Goal: Navigation & Orientation: Find specific page/section

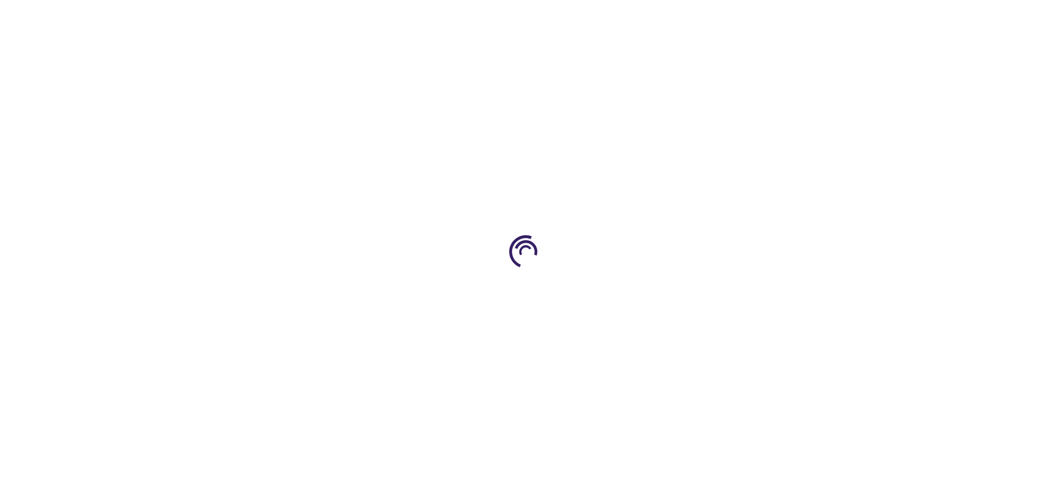
type input "0"
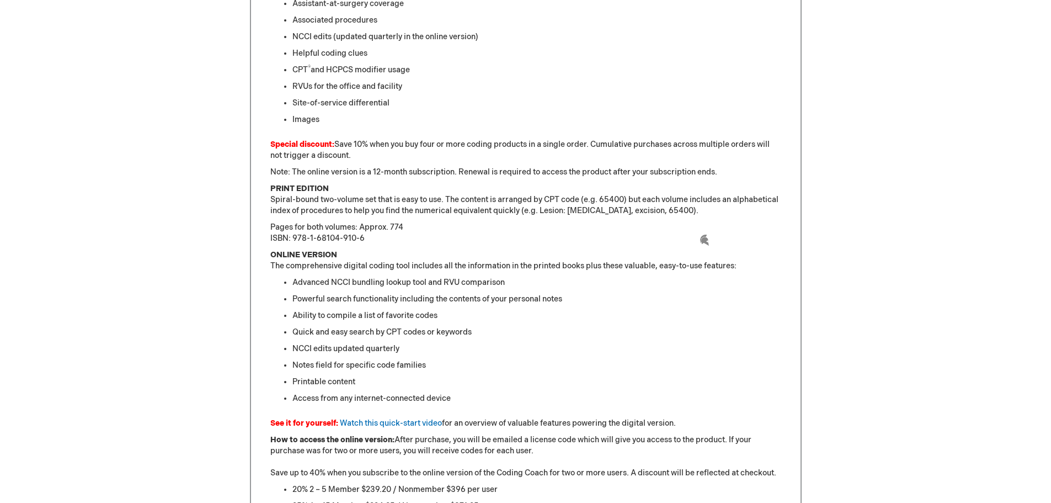
scroll to position [649, 0]
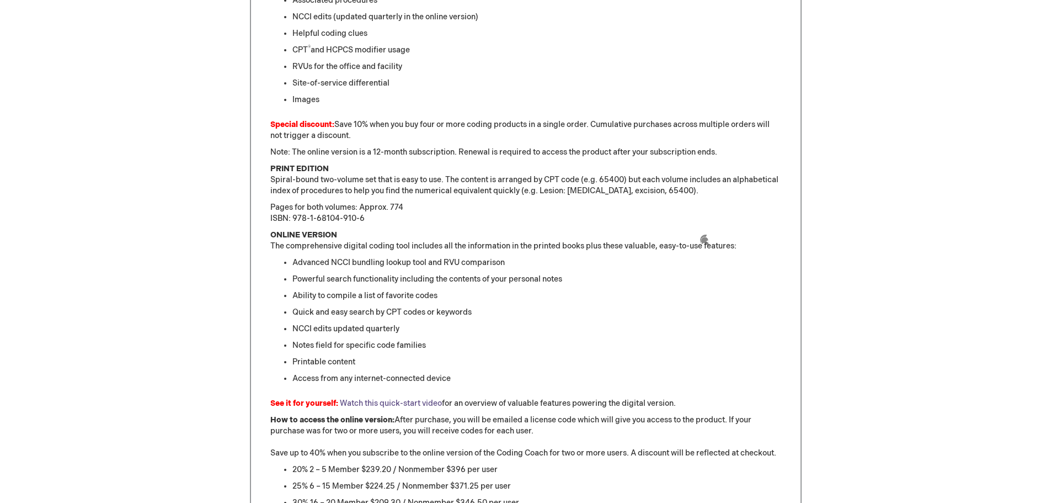
click at [402, 402] on link "Watch this quick-start video" at bounding box center [391, 402] width 102 height 9
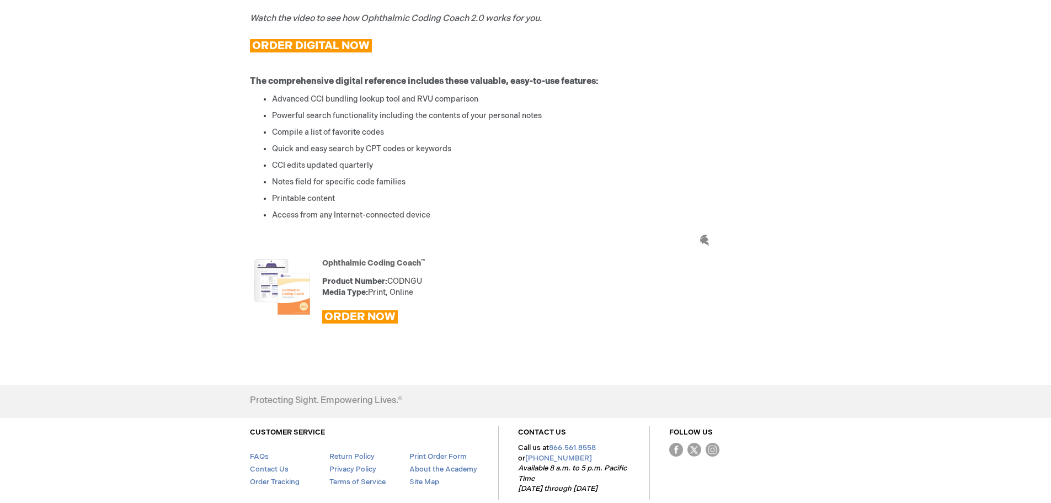
scroll to position [497, 0]
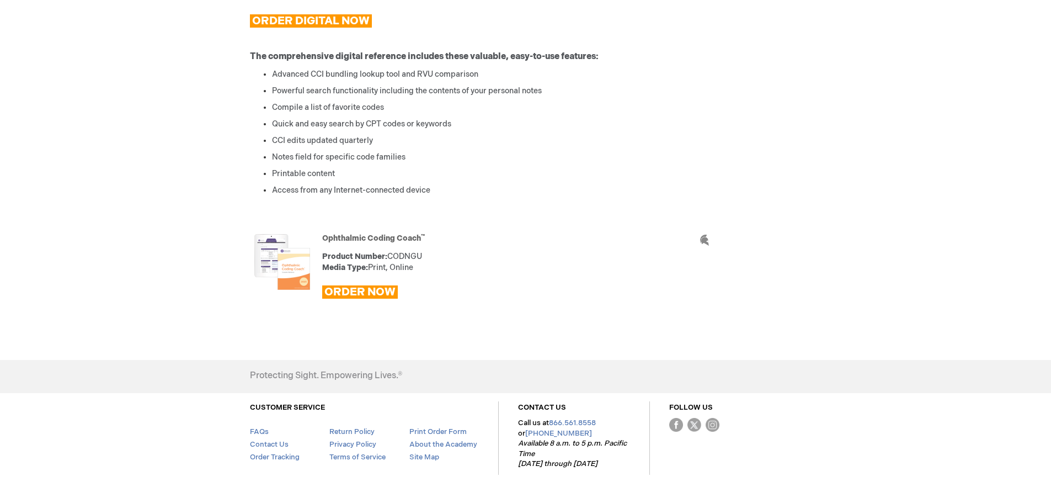
click at [514, 234] on div "Ophthalmic Coding Coach ™ Product Number: CODNGU Media Type: Print, Online ORDE…" at bounding box center [526, 269] width 552 height 87
click at [548, 247] on div "Ophthalmic Coding Coach ™ Product Number: CODNGU Media Type: Print, Online ORDE…" at bounding box center [554, 269] width 465 height 71
click at [428, 455] on link "Site Map" at bounding box center [424, 457] width 30 height 9
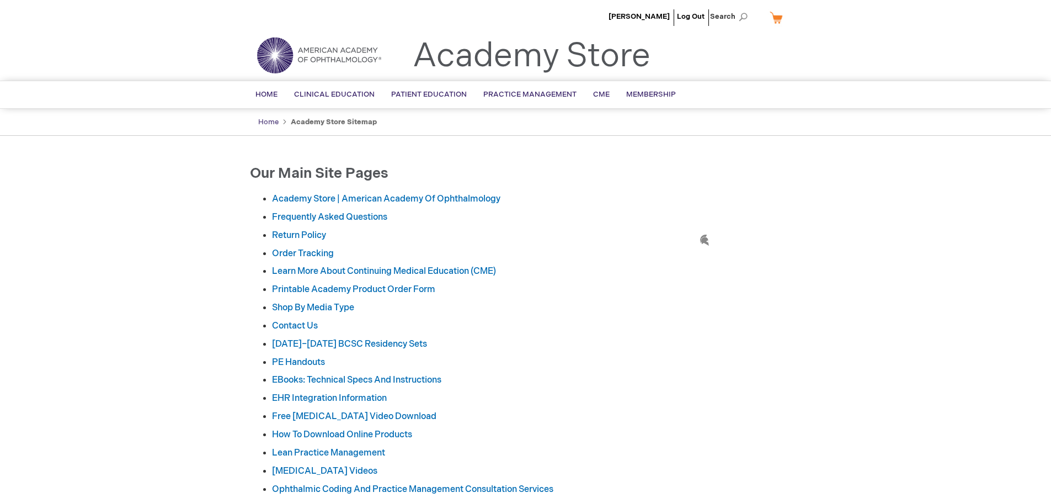
click at [275, 121] on link "Home" at bounding box center [268, 122] width 20 height 9
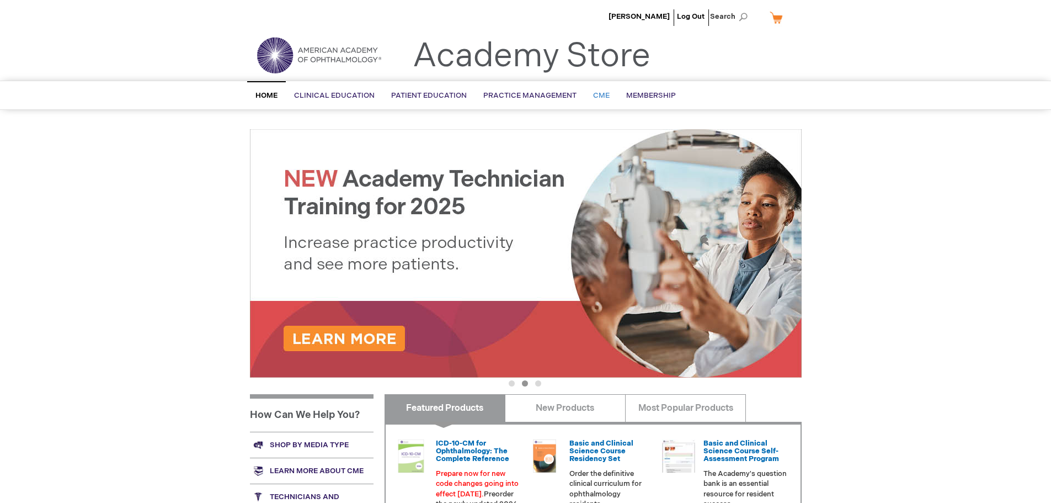
click at [603, 95] on span "CME" at bounding box center [601, 95] width 17 height 9
